Goal: Go to known website: Go to known website

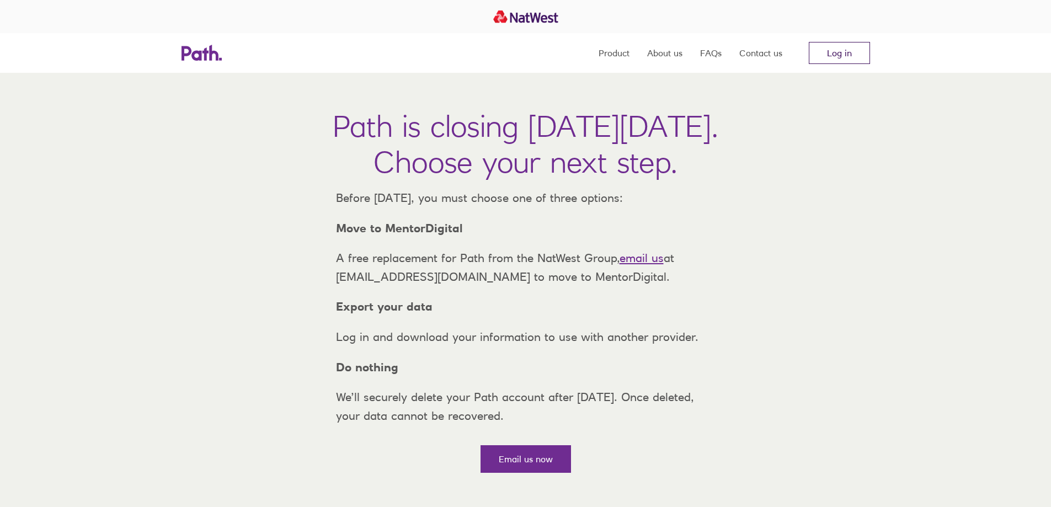
click at [842, 50] on link "Log in" at bounding box center [839, 53] width 61 height 22
click at [837, 48] on link "Log in" at bounding box center [839, 53] width 61 height 22
